Goal: Obtain resource: Download file/media

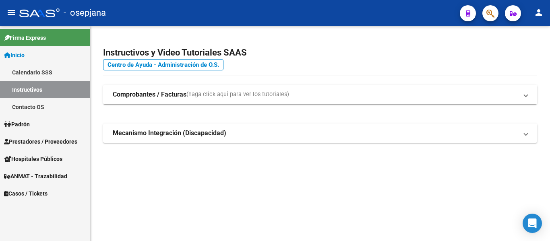
click at [34, 139] on span "Prestadores / Proveedores" at bounding box center [40, 141] width 73 height 9
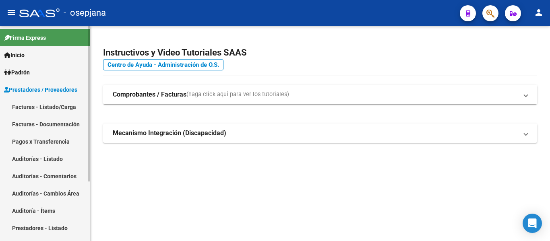
click at [15, 53] on span "Inicio" at bounding box center [14, 55] width 21 height 9
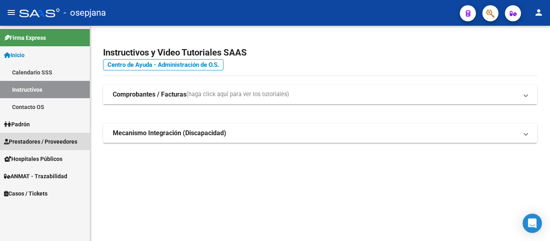
click at [43, 142] on span "Prestadores / Proveedores" at bounding box center [40, 141] width 73 height 9
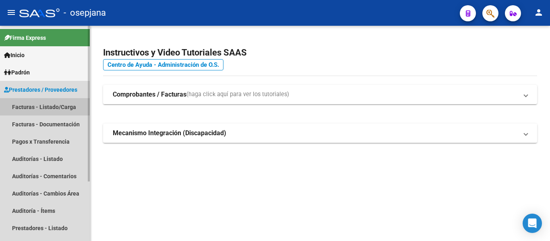
click at [42, 106] on link "Facturas - Listado/Carga" at bounding box center [45, 106] width 90 height 17
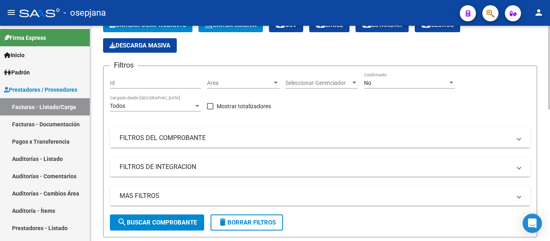
scroll to position [81, 0]
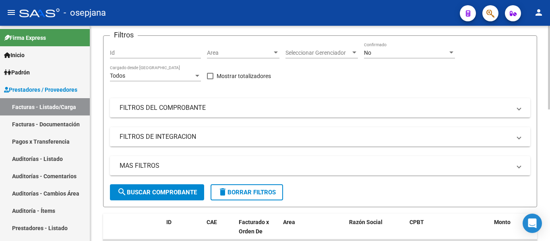
click at [236, 138] on mat-panel-title "FILTROS DE INTEGRACION" at bounding box center [315, 136] width 391 height 9
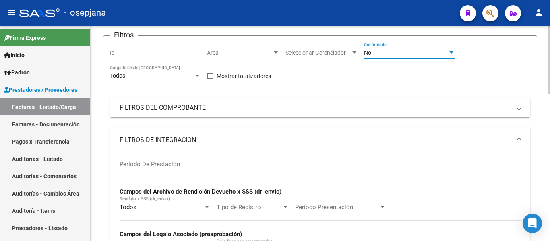
click at [439, 53] on div "No" at bounding box center [406, 53] width 84 height 7
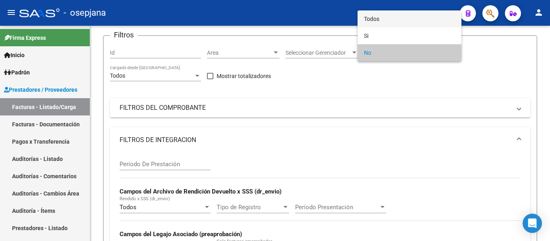
click at [385, 20] on span "Todos" at bounding box center [409, 18] width 91 height 17
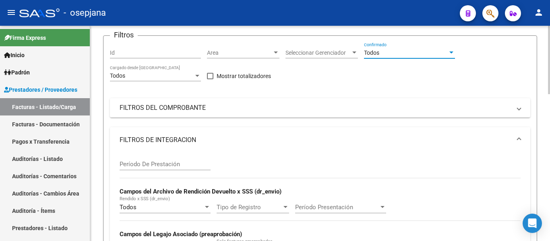
scroll to position [40, 0]
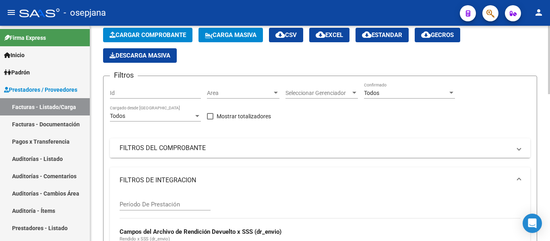
click at [211, 147] on mat-panel-title "FILTROS DEL COMPROBANTE" at bounding box center [315, 148] width 391 height 9
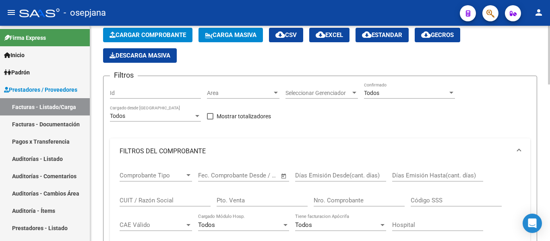
drag, startPoint x: 248, startPoint y: 199, endPoint x: 312, endPoint y: 202, distance: 63.7
click at [250, 199] on input "Pto. Venta" at bounding box center [262, 200] width 91 height 7
type input "2"
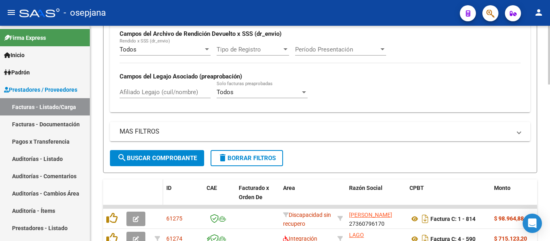
scroll to position [362, 0]
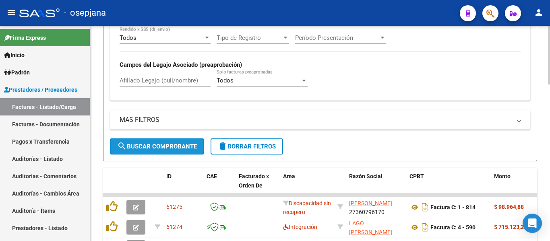
click at [146, 149] on span "search Buscar Comprobante" at bounding box center [157, 146] width 80 height 7
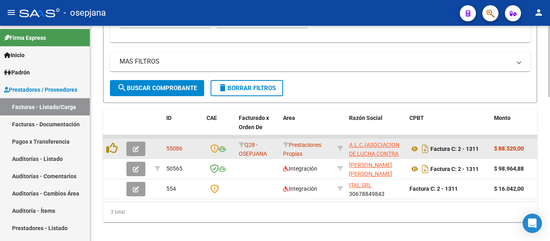
scroll to position [434, 0]
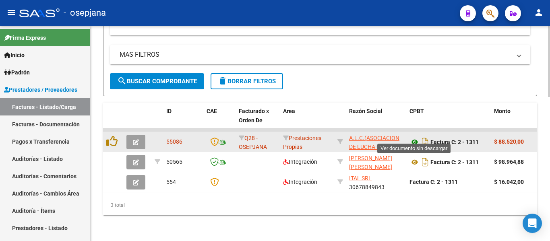
click at [412, 137] on icon at bounding box center [415, 142] width 10 height 10
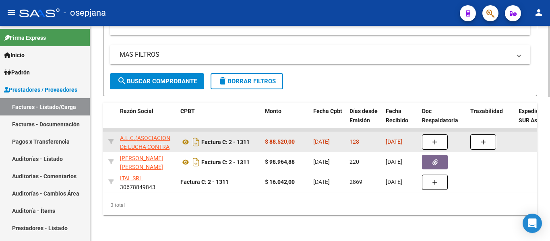
scroll to position [0, 219]
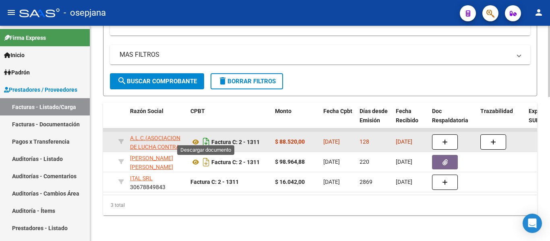
click at [203, 136] on icon "Descargar documento" at bounding box center [206, 142] width 10 height 13
click at [205, 136] on icon "Descargar documento" at bounding box center [206, 142] width 10 height 13
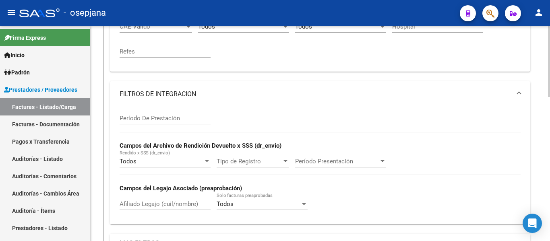
scroll to position [192, 0]
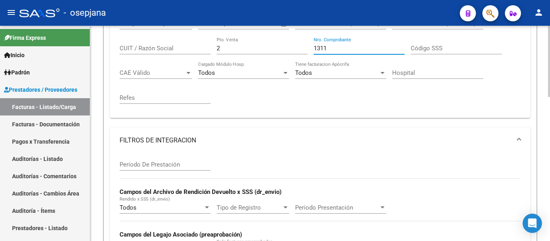
drag, startPoint x: 348, startPoint y: 48, endPoint x: 264, endPoint y: 49, distance: 83.4
click at [264, 49] on div "Comprobante Tipo Comprobante Tipo Fecha inicio – Fecha fin Fec. Comprobante Des…" at bounding box center [320, 61] width 401 height 99
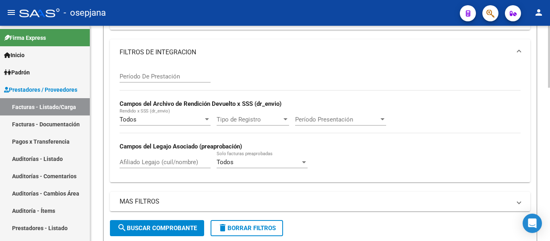
scroll to position [354, 0]
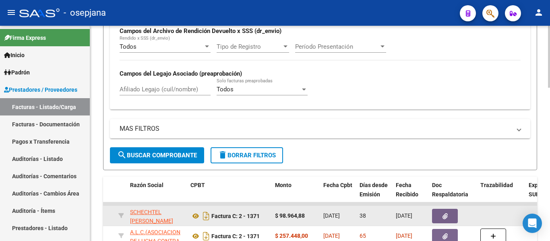
type input "1371"
click at [153, 161] on button "search Buscar Comprobante" at bounding box center [157, 155] width 94 height 16
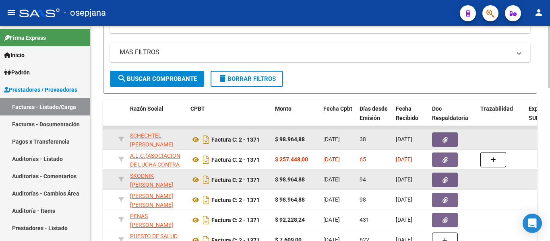
scroll to position [434, 0]
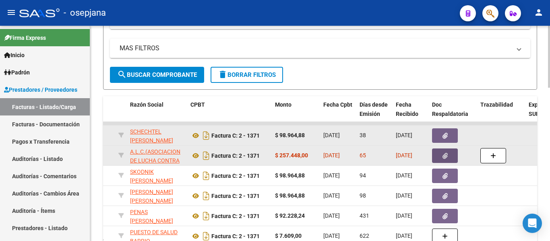
click at [448, 153] on button "button" at bounding box center [445, 156] width 26 height 14
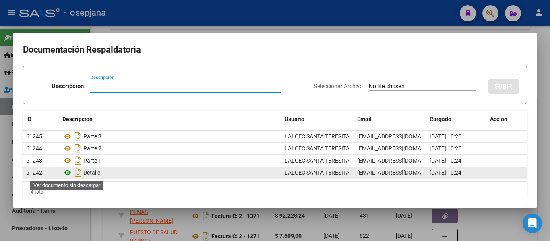
click at [68, 174] on icon at bounding box center [67, 173] width 10 height 10
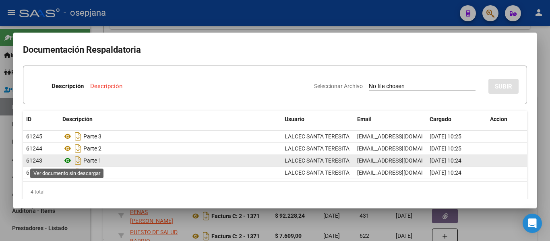
click at [65, 159] on icon at bounding box center [67, 161] width 10 height 10
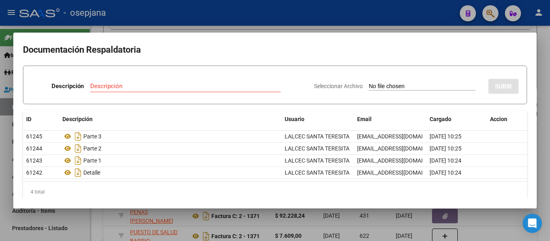
click at [217, 14] on div at bounding box center [275, 120] width 550 height 241
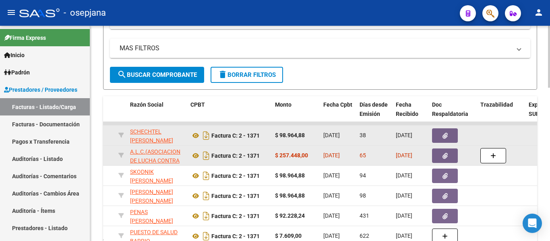
click at [450, 155] on button "button" at bounding box center [445, 156] width 26 height 14
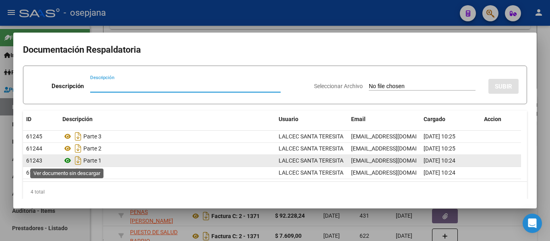
click at [70, 159] on icon at bounding box center [67, 161] width 10 height 10
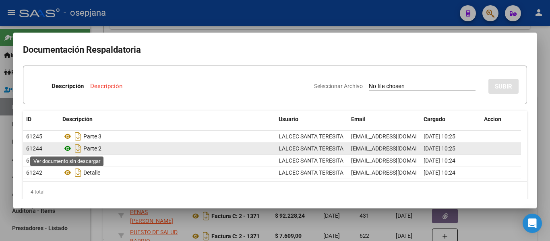
click at [69, 148] on icon at bounding box center [67, 149] width 10 height 10
click at [65, 147] on icon at bounding box center [67, 149] width 10 height 10
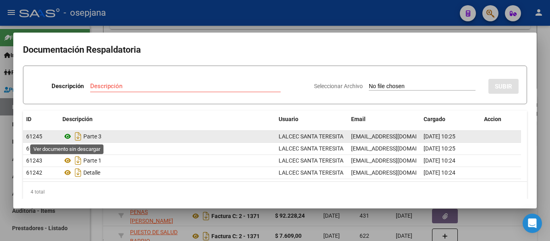
click at [68, 136] on icon at bounding box center [67, 137] width 10 height 10
